Goal: Book appointment/travel/reservation

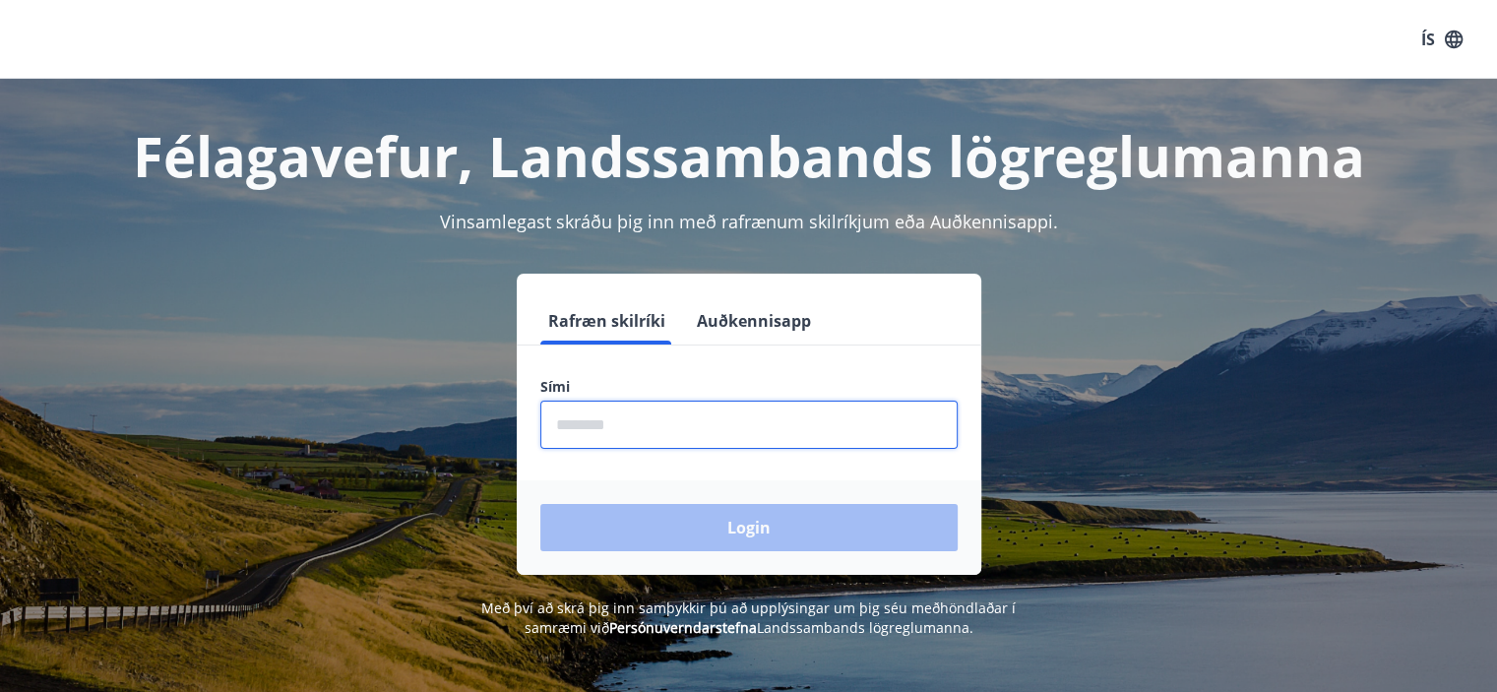
click at [627, 428] on input "phone" at bounding box center [748, 425] width 417 height 48
type input "********"
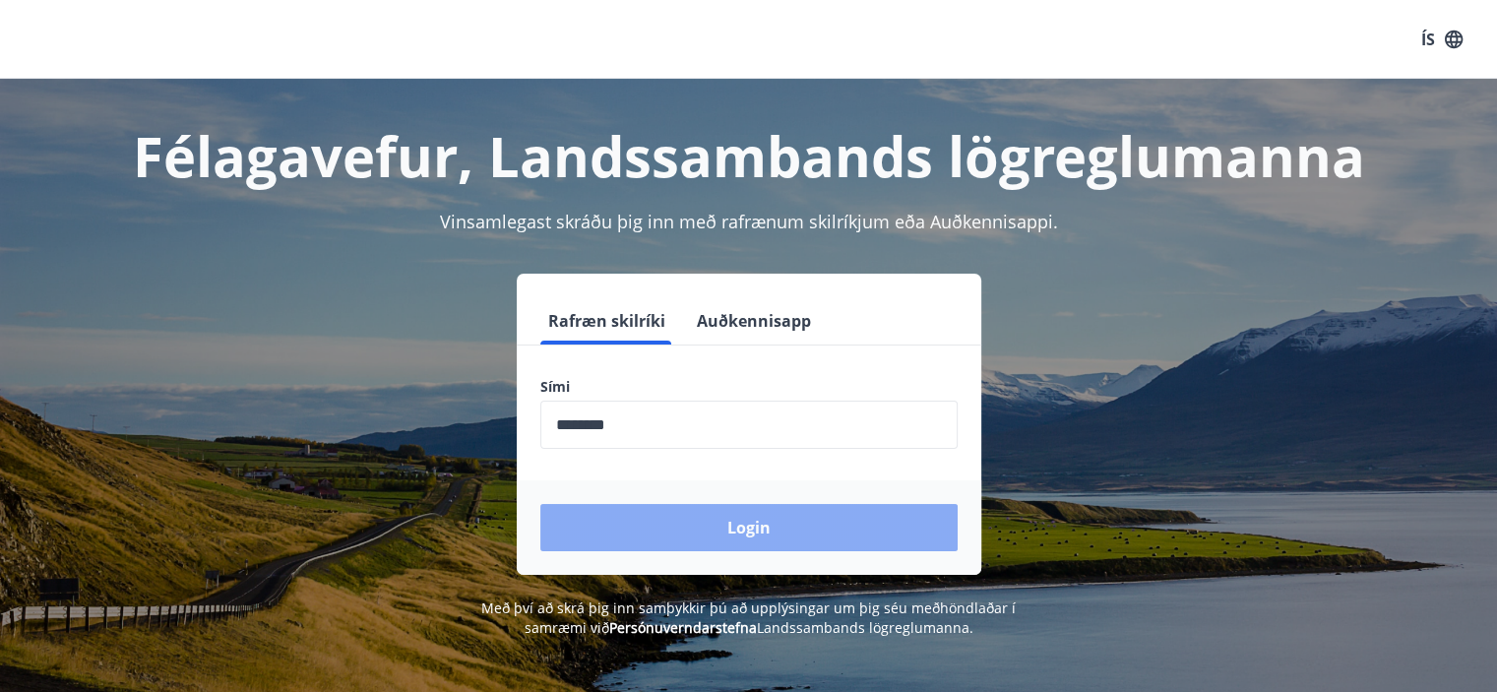
click at [738, 538] on button "Login" at bounding box center [748, 527] width 417 height 47
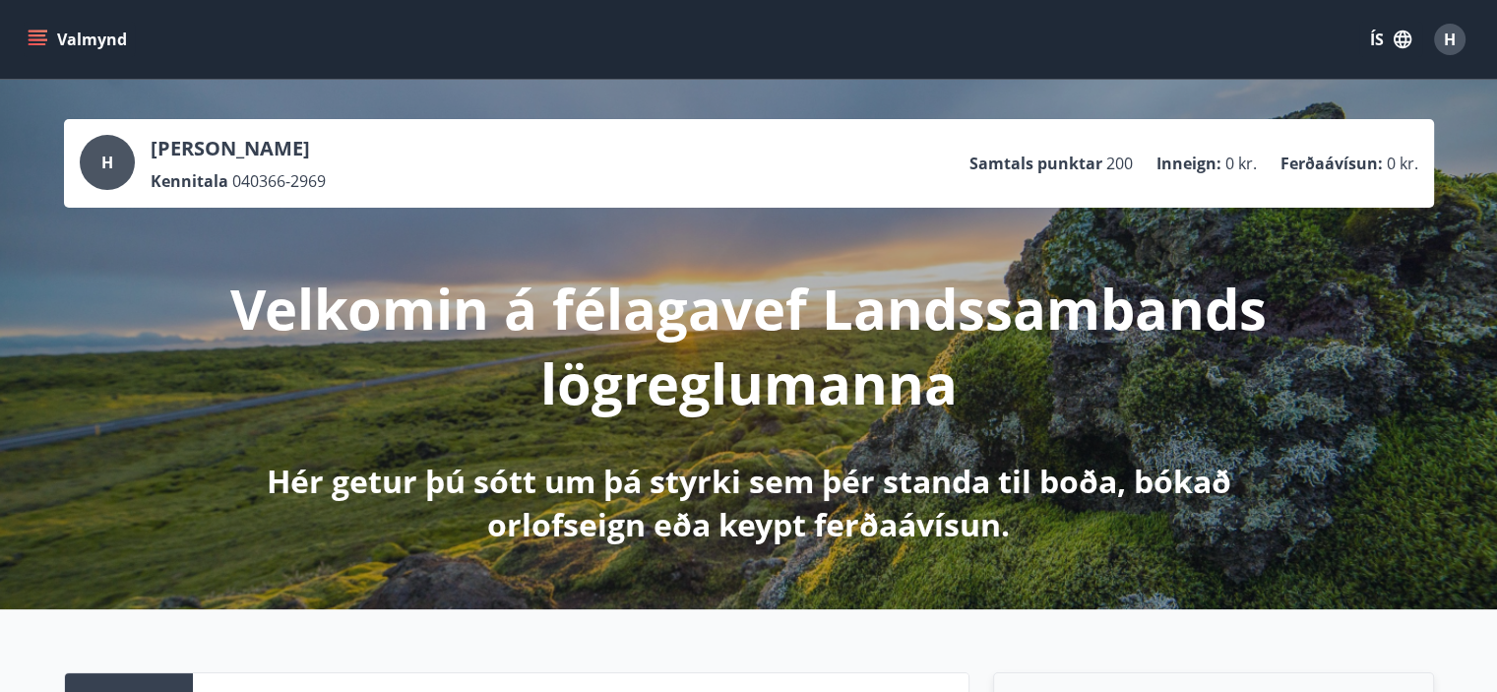
click at [36, 33] on icon "menu" at bounding box center [38, 40] width 20 height 20
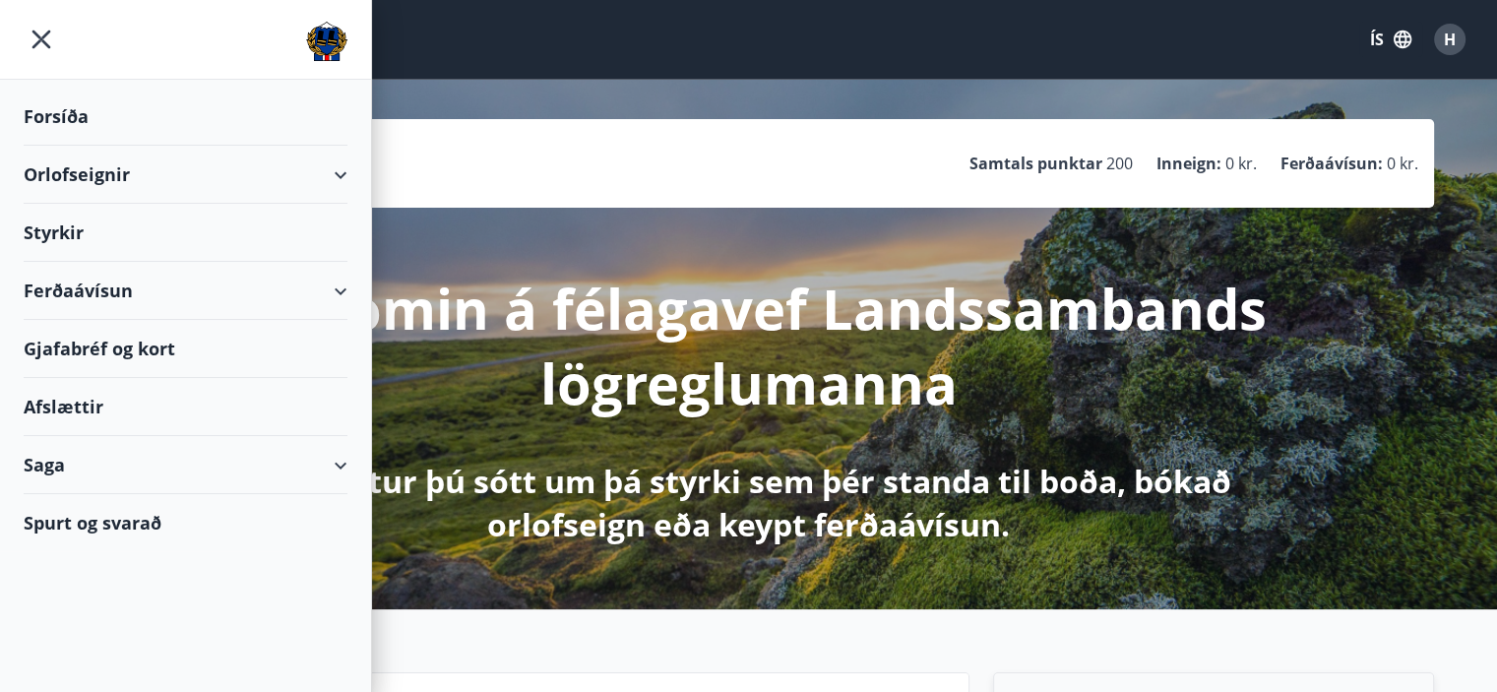
click at [345, 171] on div "Orlofseignir" at bounding box center [186, 175] width 324 height 58
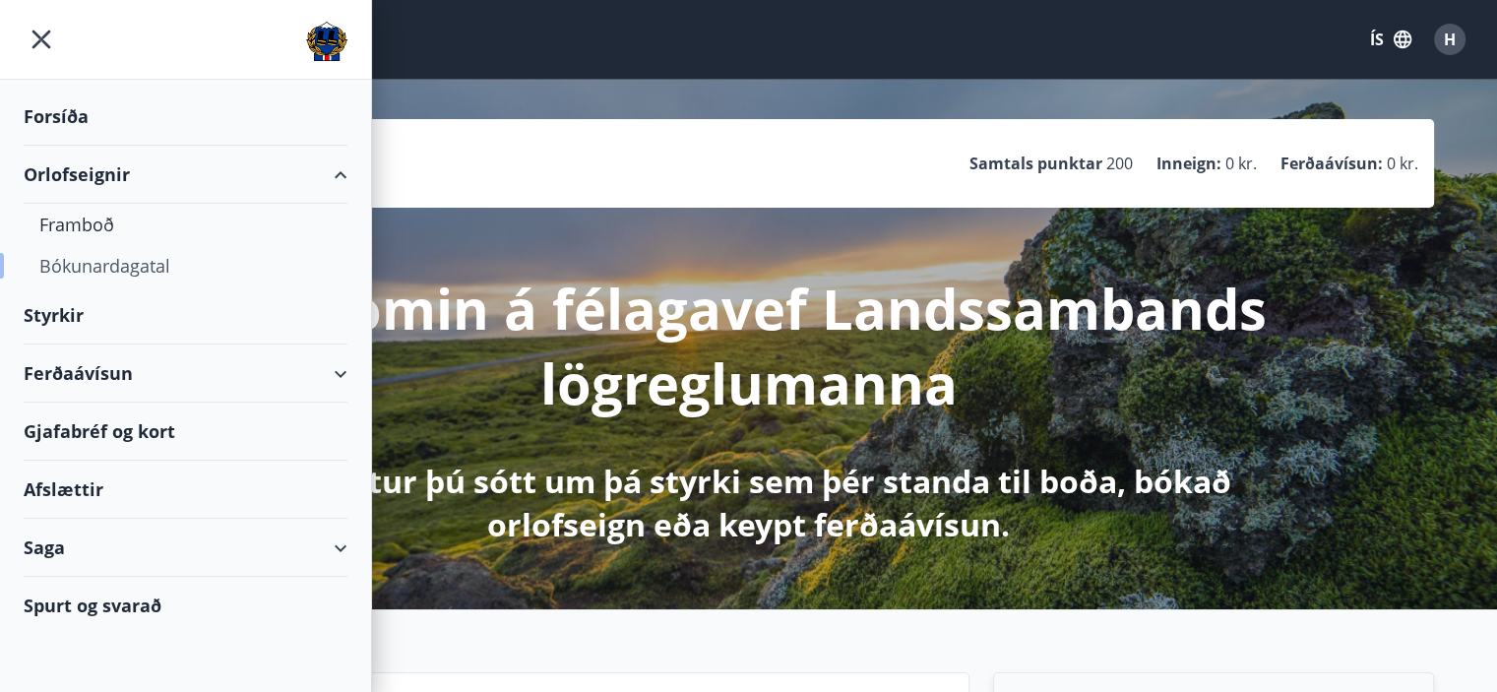
click at [107, 269] on div "Bókunardagatal" at bounding box center [185, 265] width 292 height 41
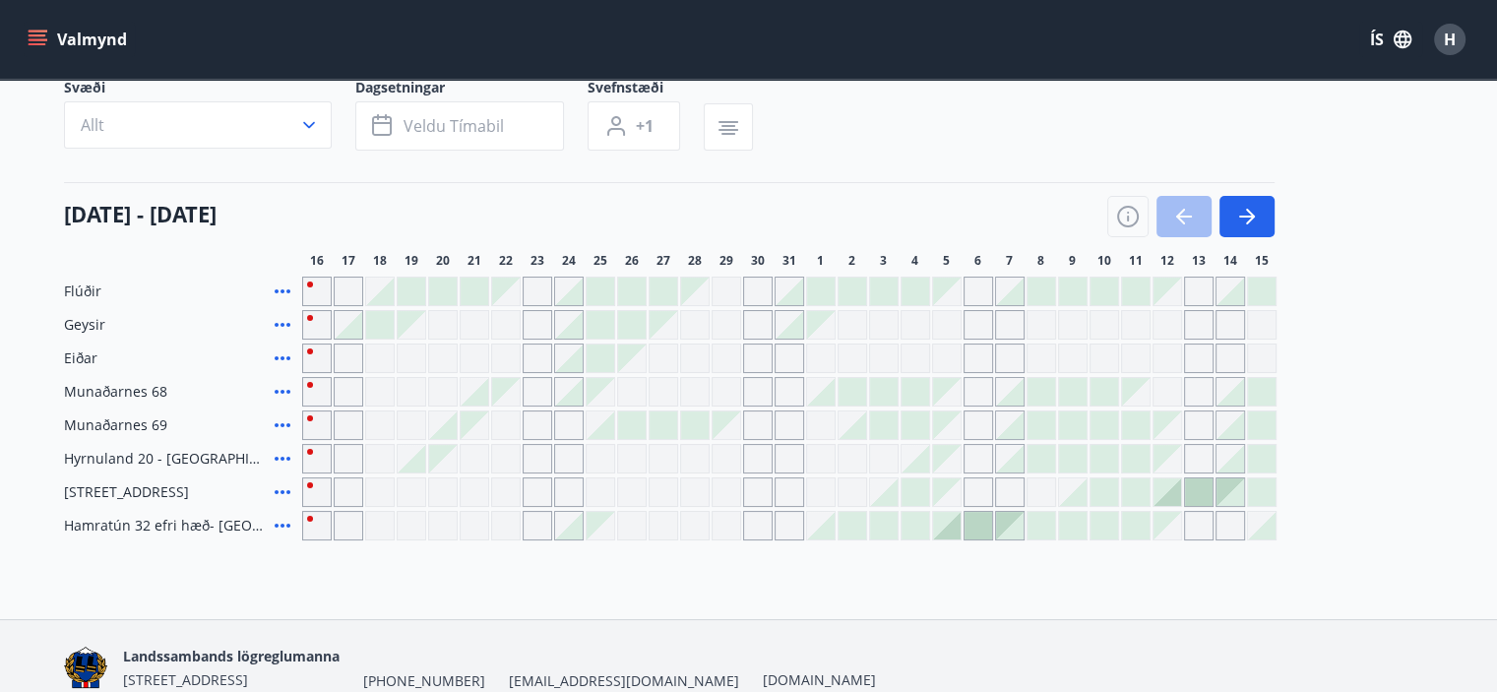
scroll to position [165, 0]
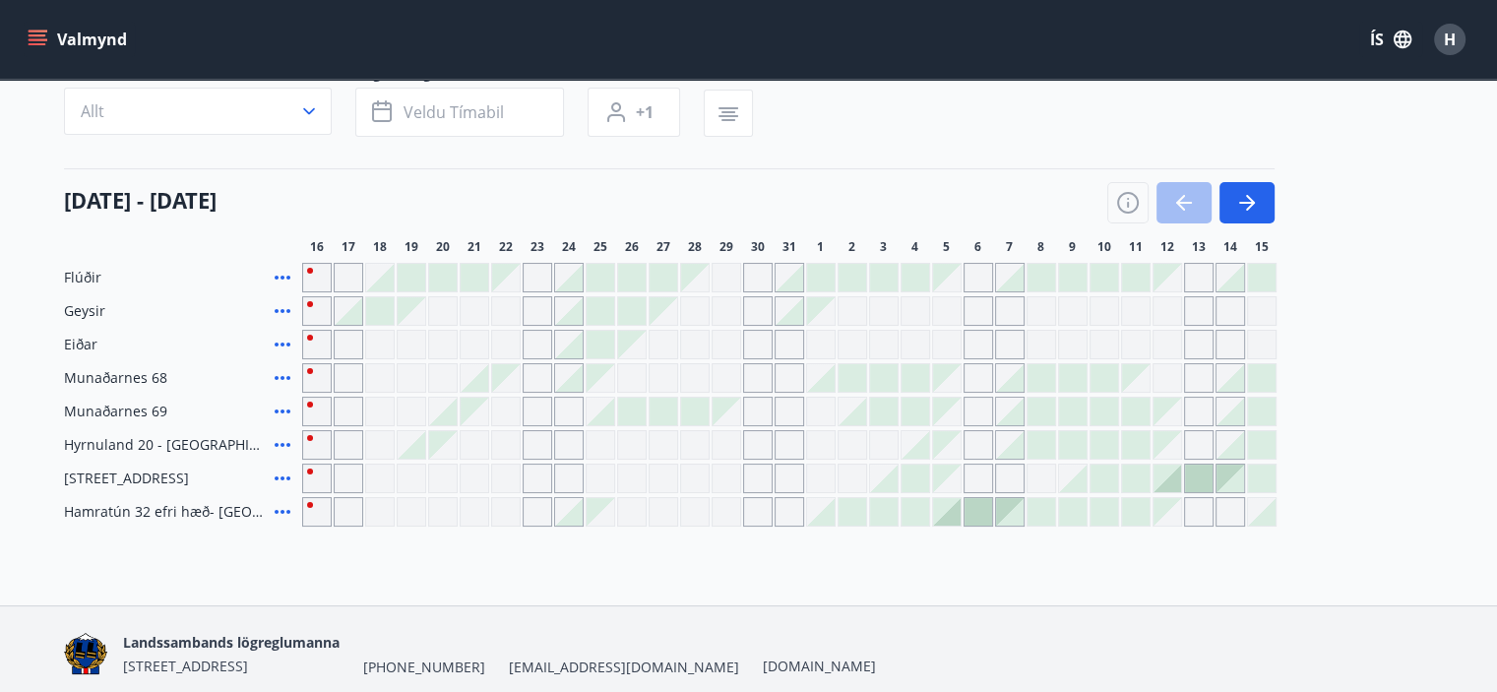
click at [481, 476] on div "Gráir dagar eru ekki bókanlegir" at bounding box center [475, 479] width 30 height 30
click at [878, 582] on div "Bókunardagatal Svæði Allt Dagsetningar Veldu tímabil Svefnstæði +1 16 ágúst - 1…" at bounding box center [748, 259] width 1497 height 692
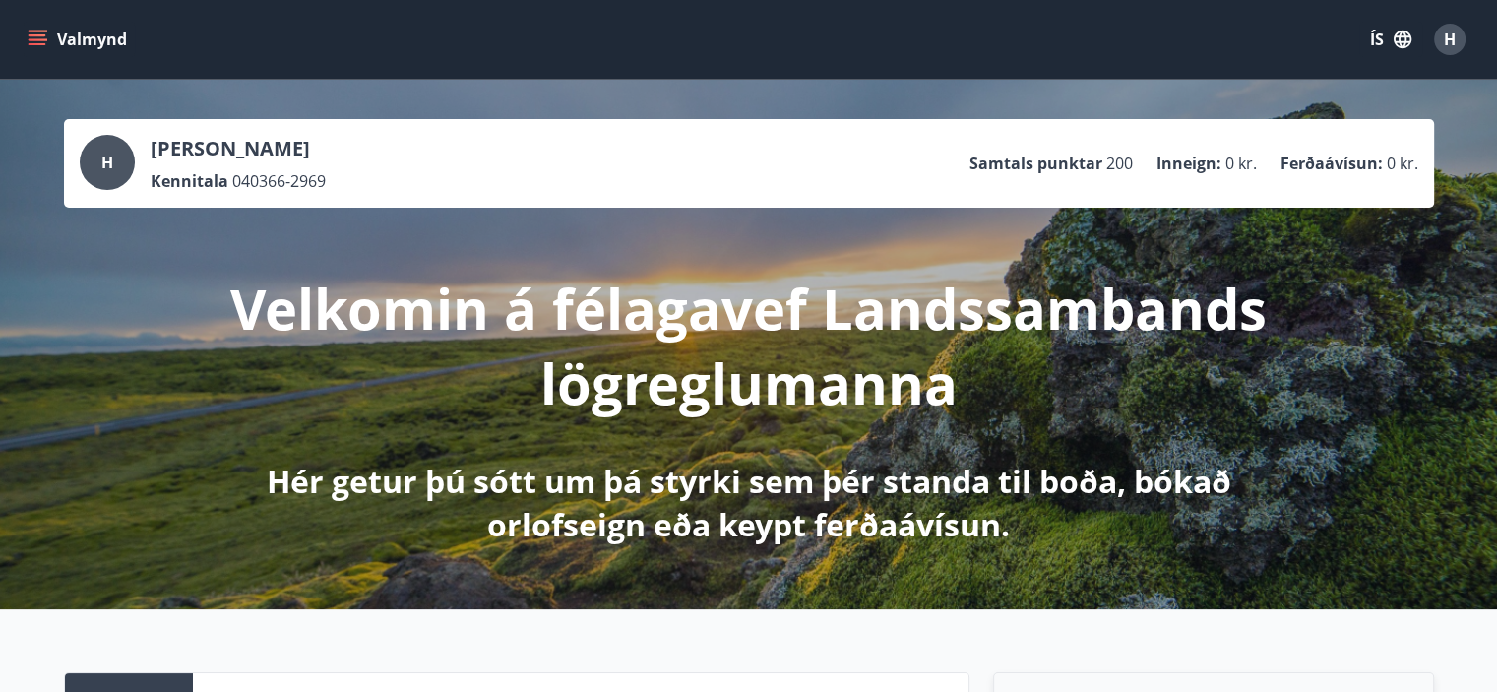
click at [38, 45] on icon "menu" at bounding box center [38, 40] width 20 height 20
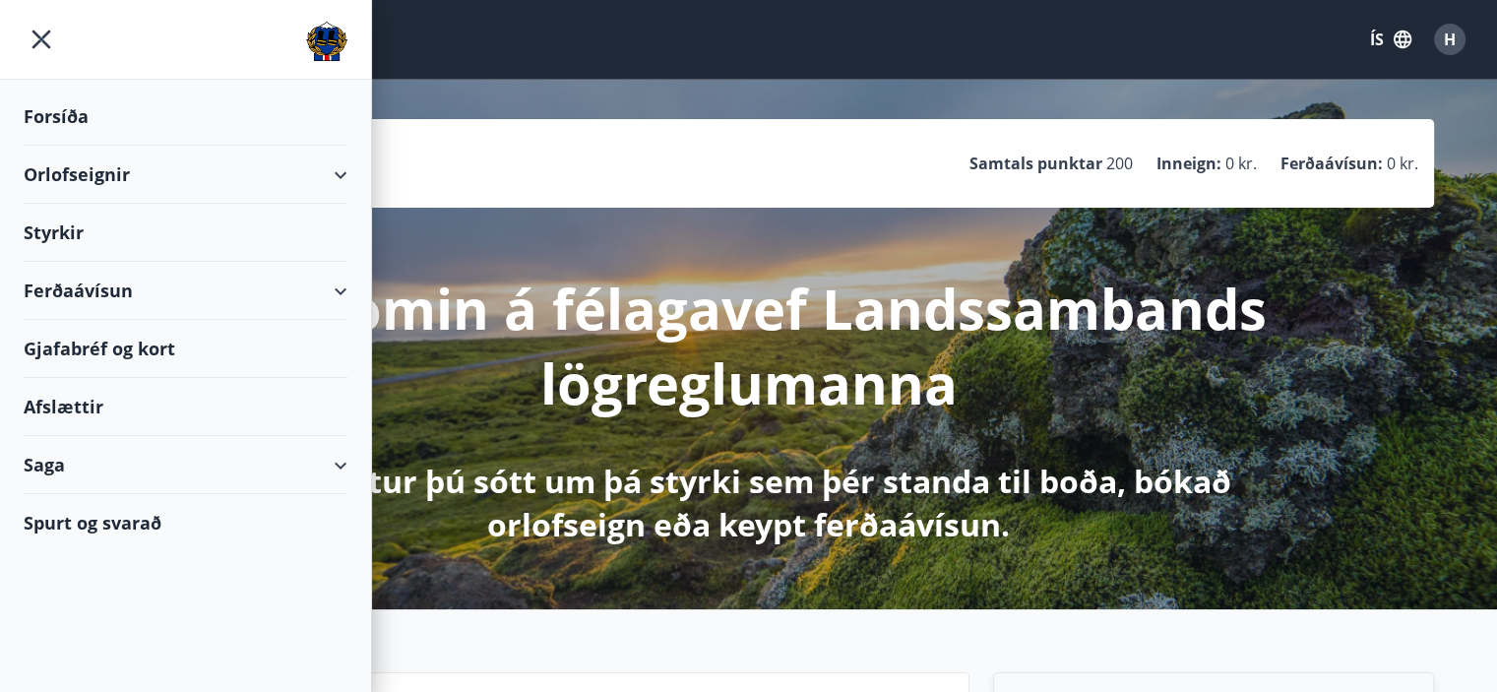
click at [67, 111] on div "Forsíða" at bounding box center [186, 117] width 324 height 58
